Goal: Task Accomplishment & Management: Use online tool/utility

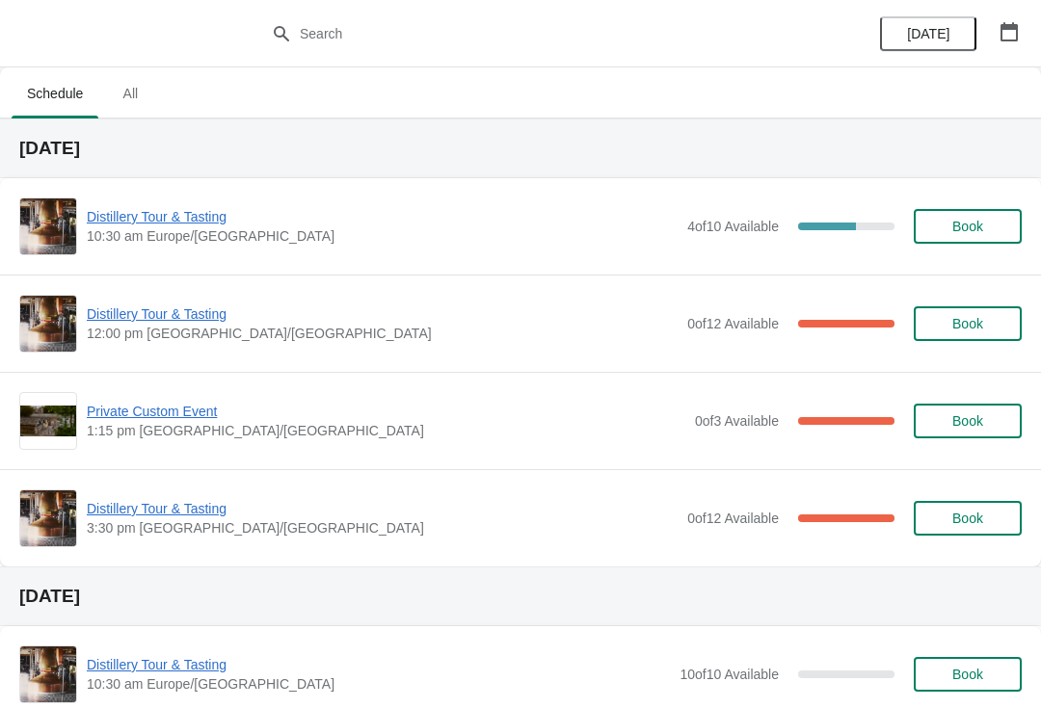
click at [151, 413] on span "Private Custom Event" at bounding box center [386, 411] width 598 height 19
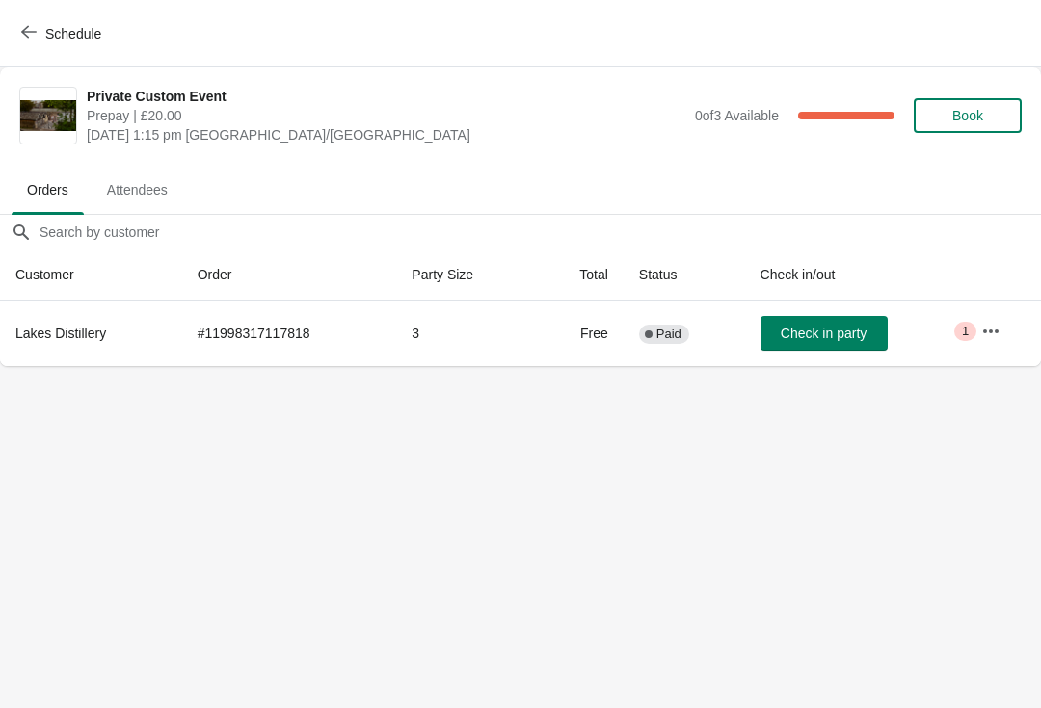
click at [982, 337] on icon "button" at bounding box center [990, 331] width 19 height 19
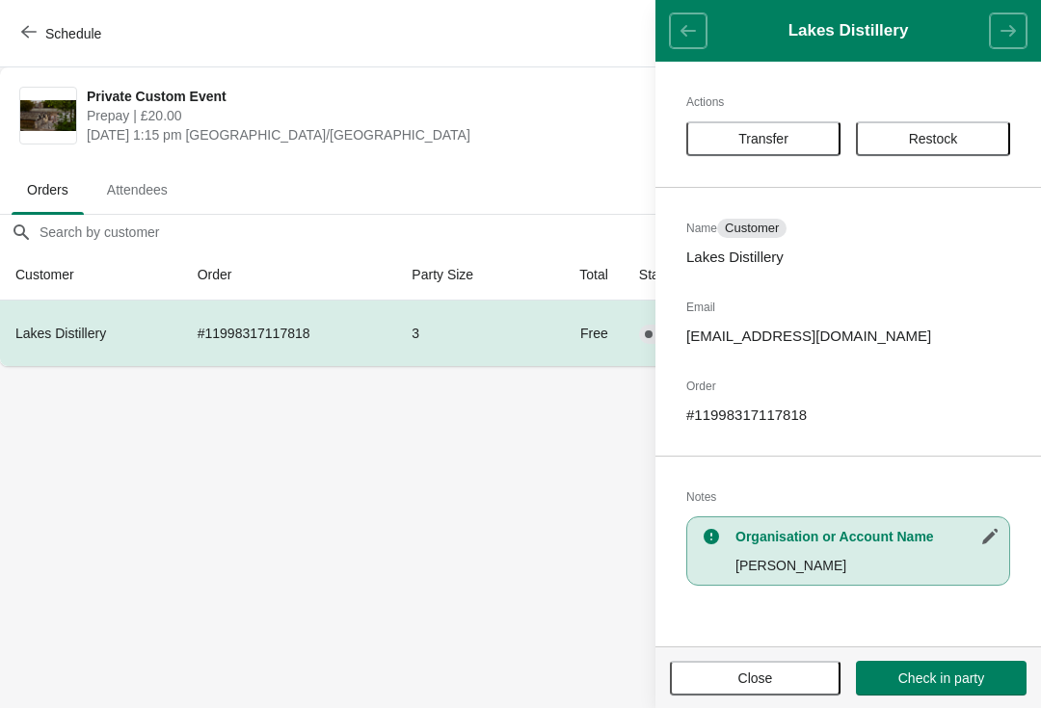
click at [799, 671] on span "Close" at bounding box center [755, 678] width 136 height 15
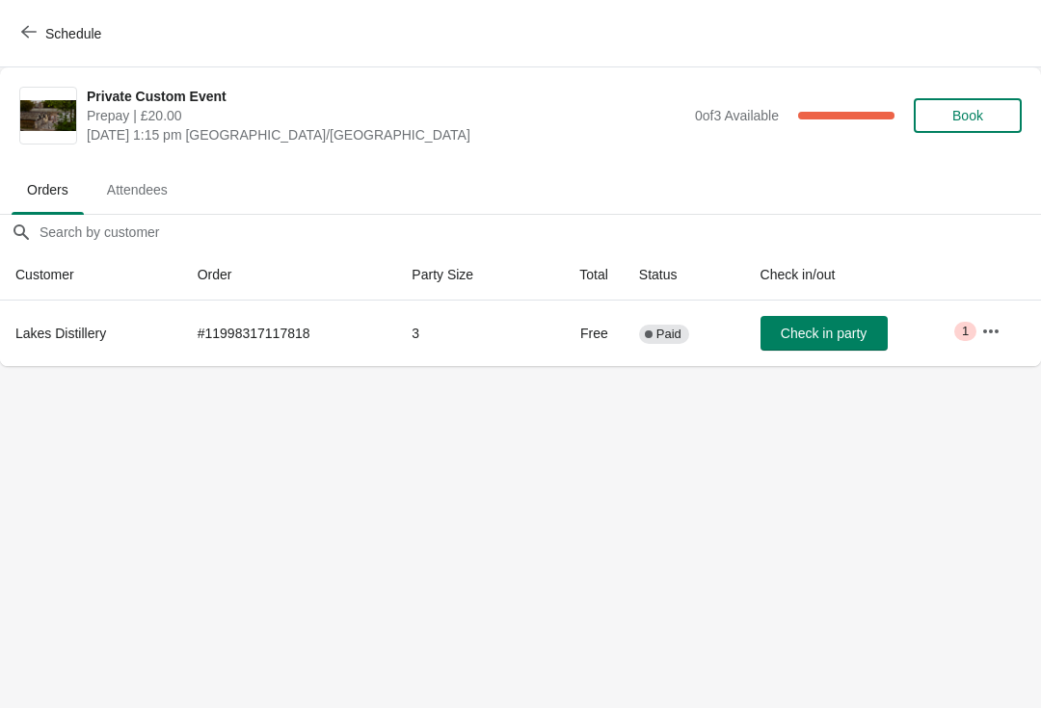
click at [40, 47] on button "Schedule" at bounding box center [63, 33] width 107 height 35
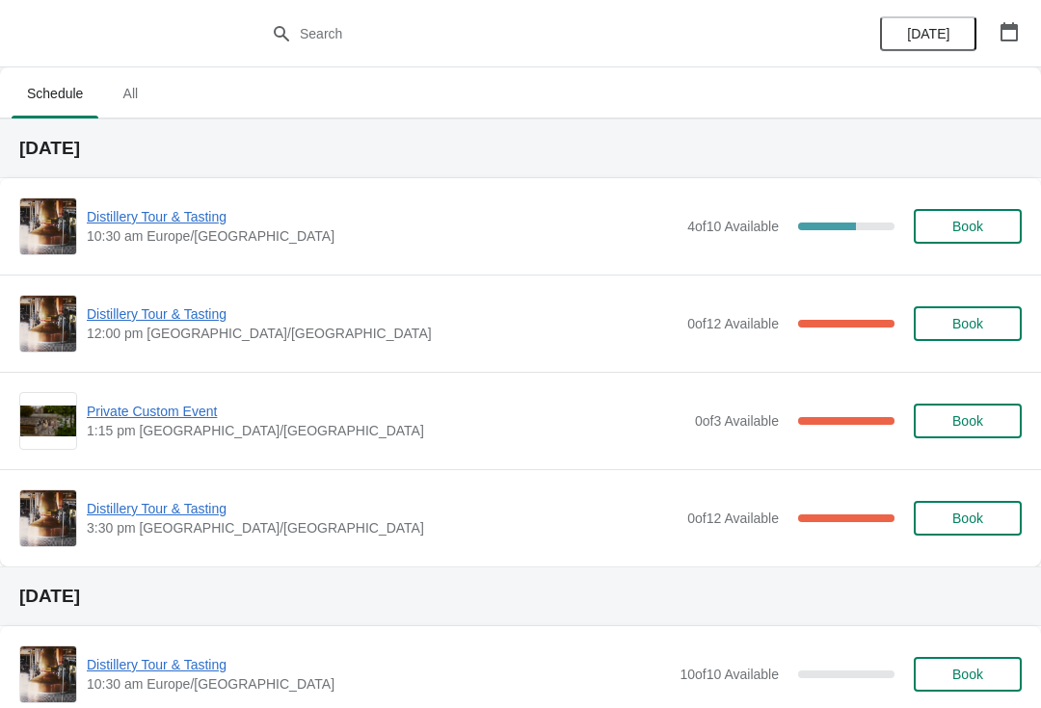
click at [155, 320] on span "Distillery Tour & Tasting" at bounding box center [382, 314] width 591 height 19
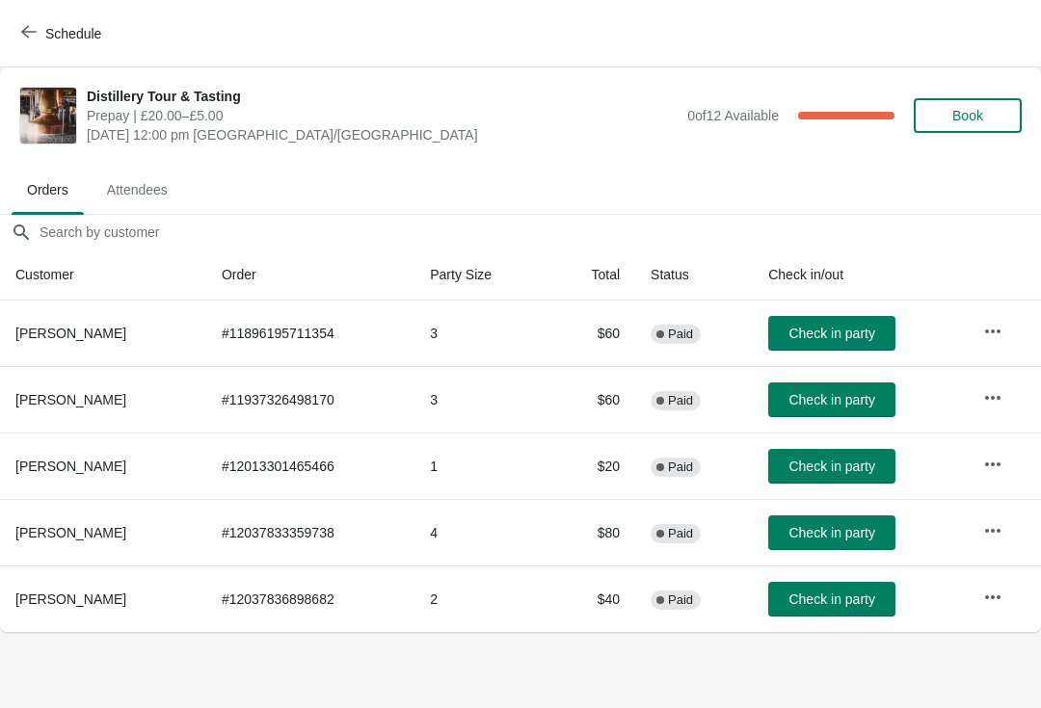
click at [75, 33] on span "Schedule" at bounding box center [73, 33] width 56 height 15
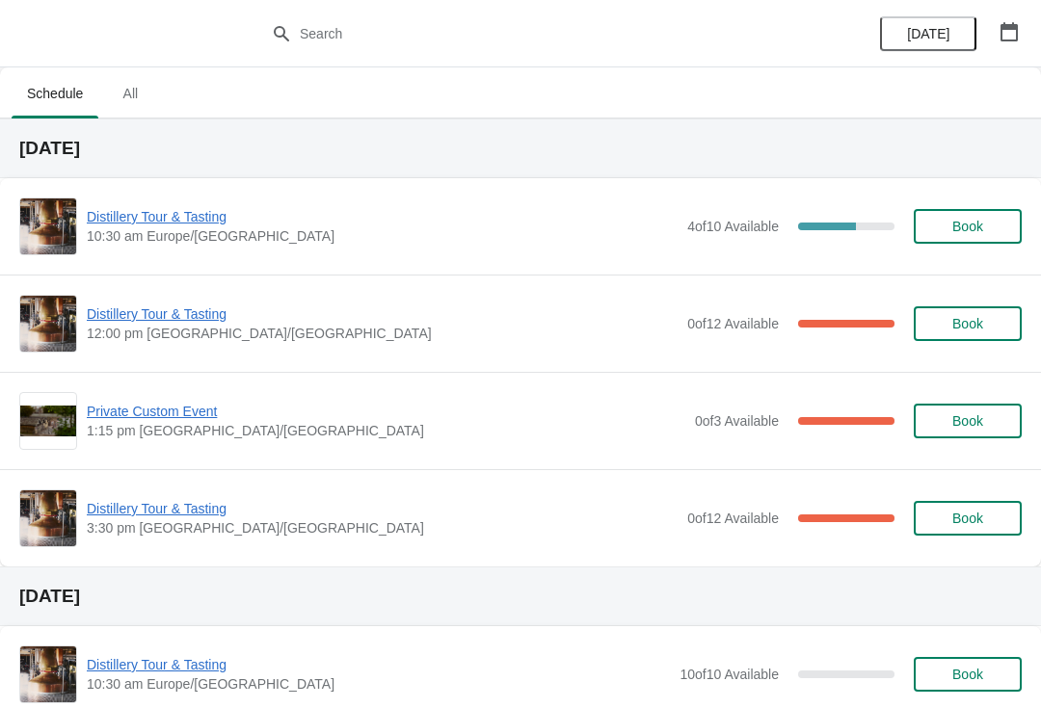
click at [171, 517] on span "Distillery Tour & Tasting" at bounding box center [382, 508] width 591 height 19
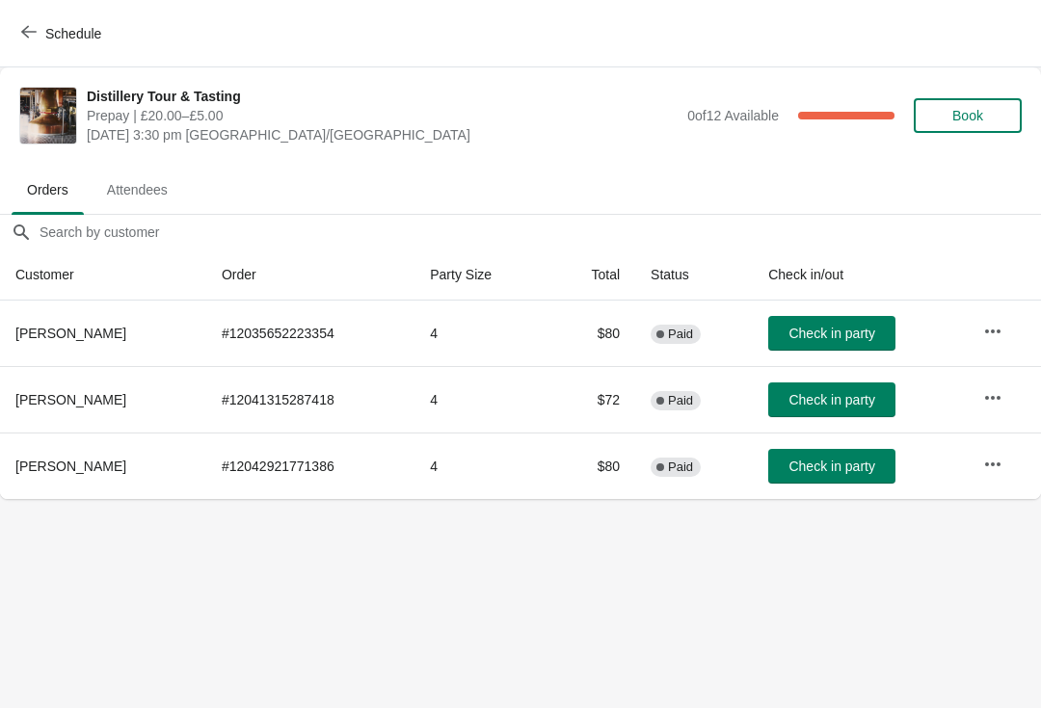
click at [68, 40] on span "Schedule" at bounding box center [73, 33] width 56 height 15
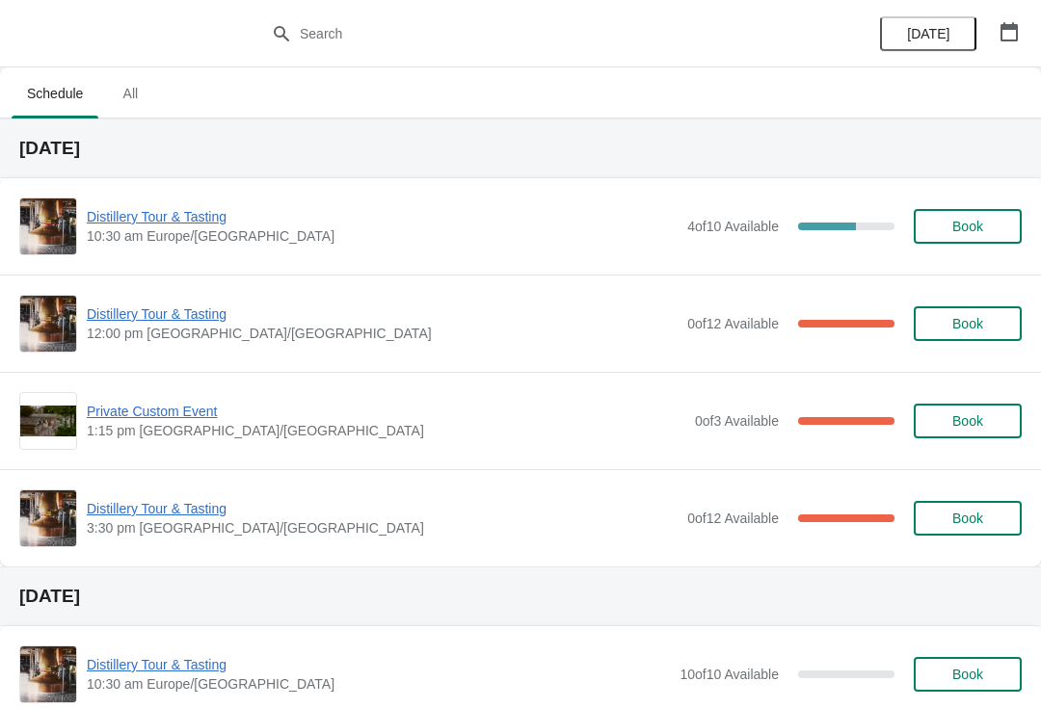
click at [178, 404] on span "Private Custom Event" at bounding box center [386, 411] width 598 height 19
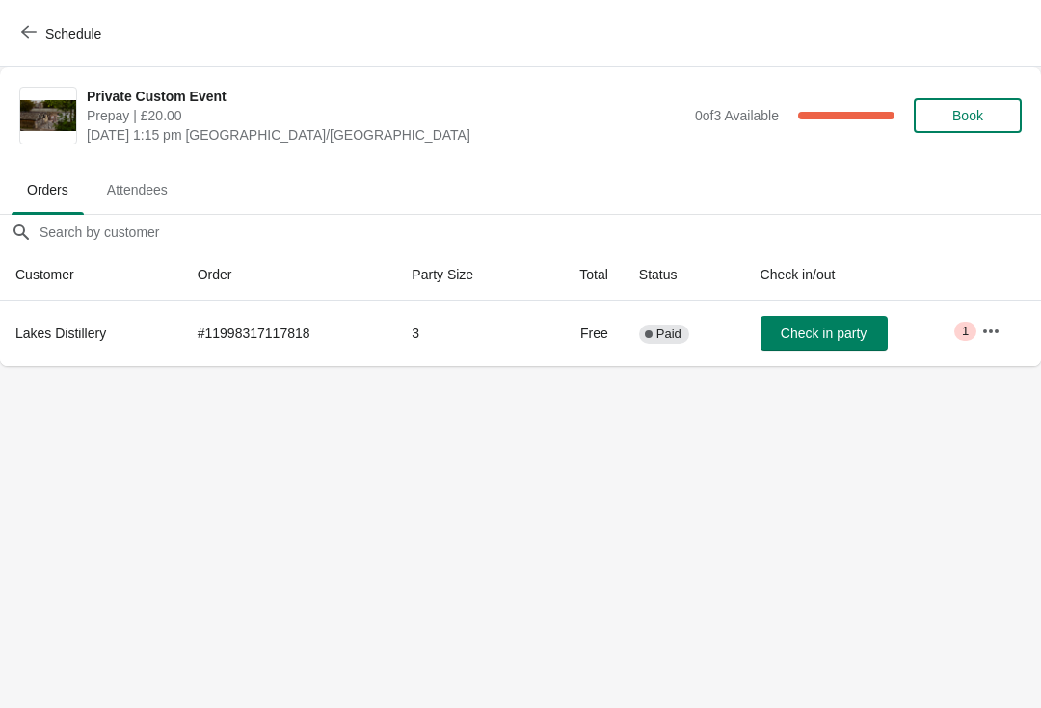
click at [970, 336] on span "Critical 1" at bounding box center [965, 331] width 22 height 19
click at [959, 342] on td "Check in party" at bounding box center [856, 334] width 222 height 66
click at [976, 341] on button "button" at bounding box center [990, 331] width 35 height 35
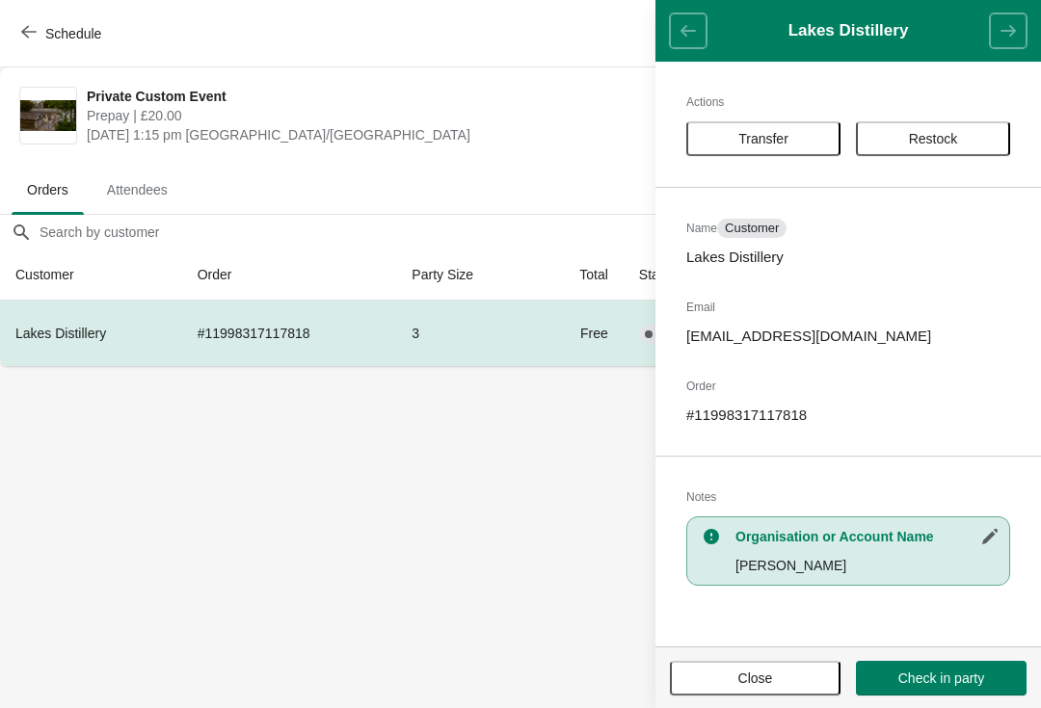
click at [755, 694] on button "Close" at bounding box center [755, 678] width 171 height 35
